Goal: Find specific page/section: Find specific page/section

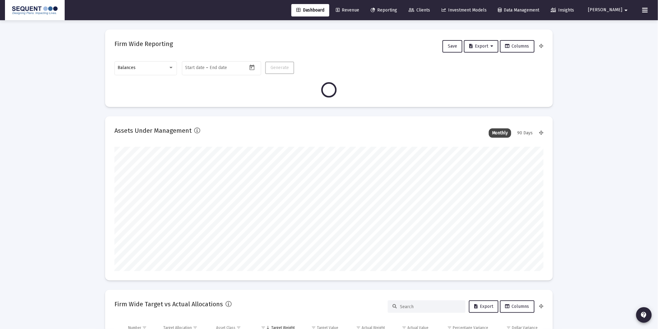
scroll to position [124, 231]
type input "[DATE]"
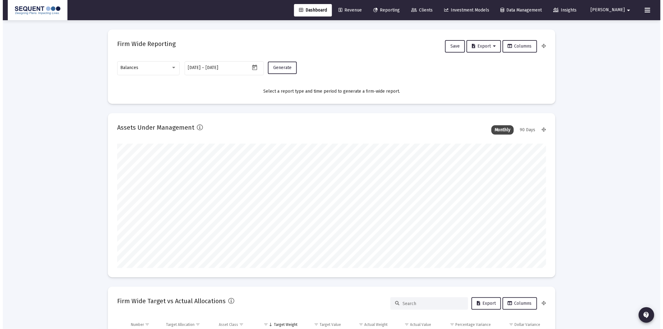
scroll to position [124, 200]
click at [435, 13] on link "Clients" at bounding box center [418, 10] width 31 height 12
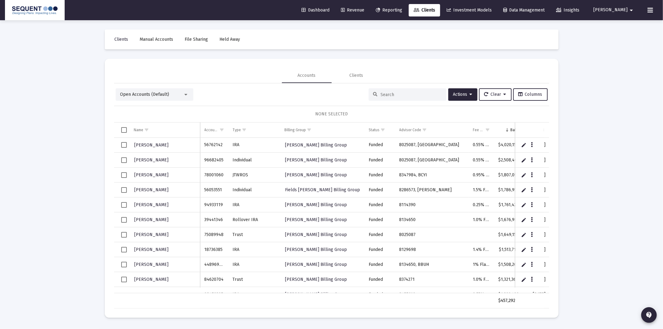
click at [386, 94] on input at bounding box center [411, 94] width 61 height 5
paste input "9041-7669"
click at [389, 94] on input "9041-7669" at bounding box center [411, 94] width 61 height 5
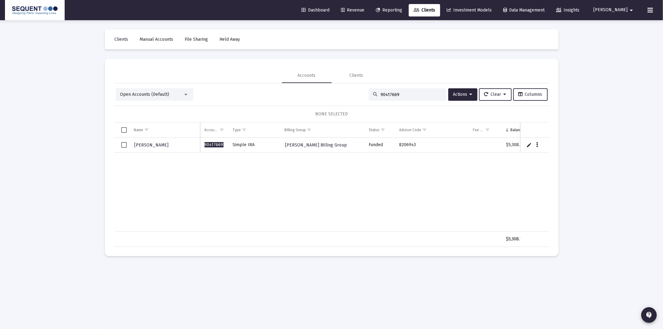
type input "90417669"
